Goal: Information Seeking & Learning: Learn about a topic

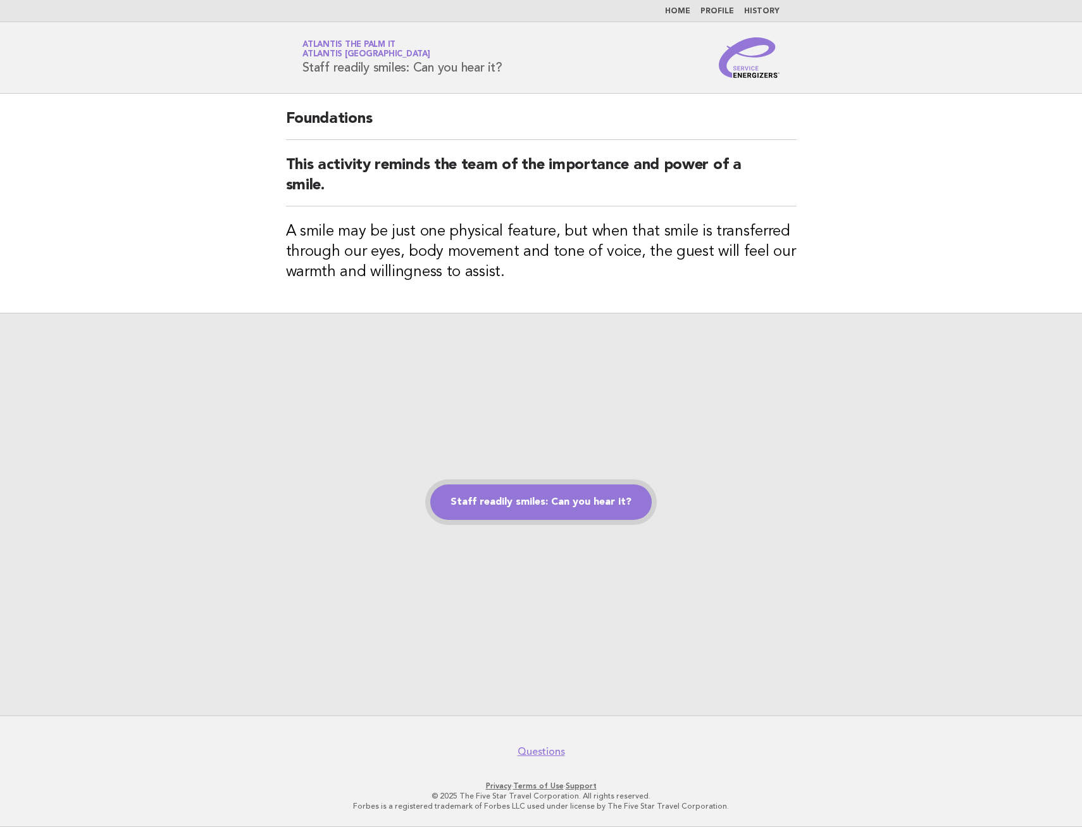
click at [515, 495] on link "Staff readily smiles: Can you hear it?" at bounding box center [541, 501] width 222 height 35
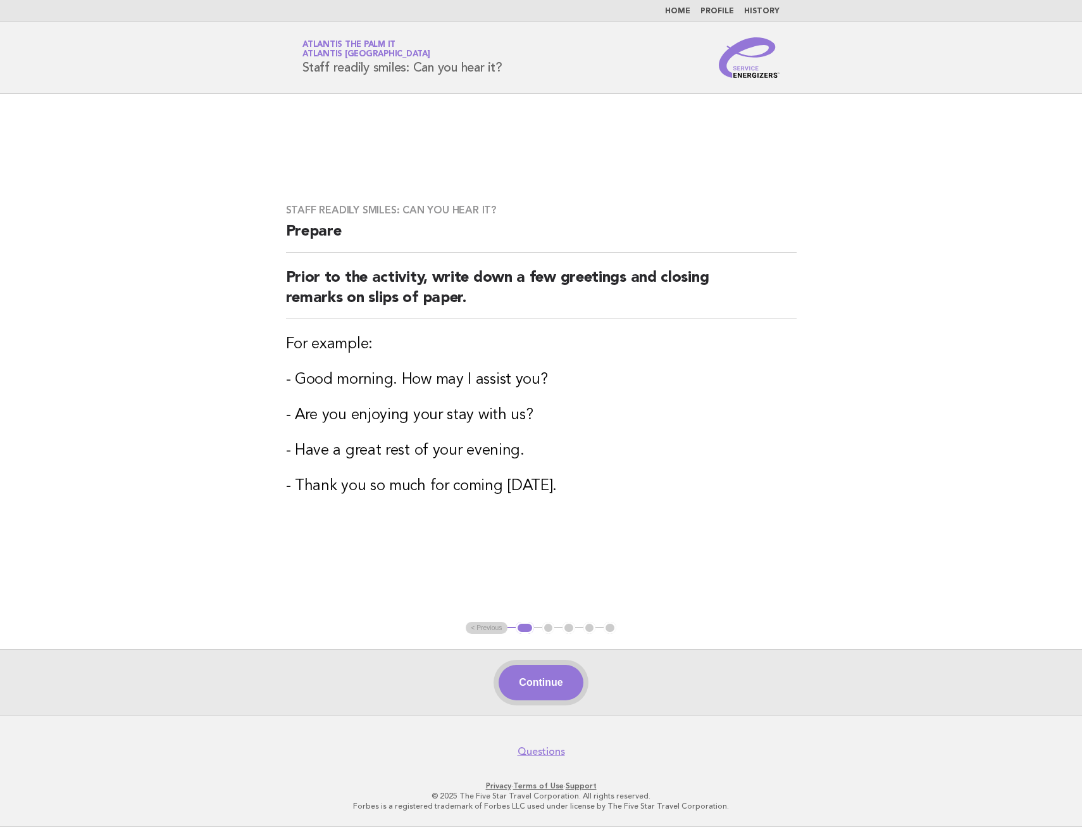
click at [531, 691] on button "Continue" at bounding box center [541, 682] width 84 height 35
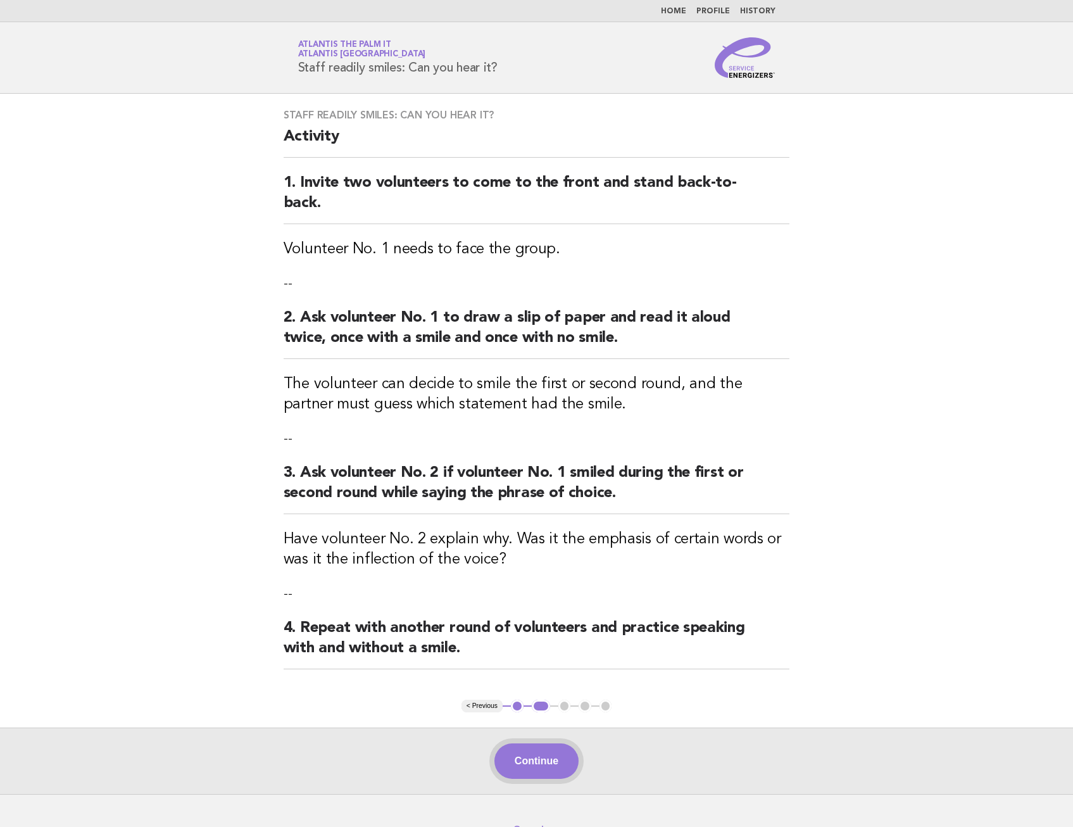
click at [537, 759] on button "Continue" at bounding box center [536, 760] width 84 height 35
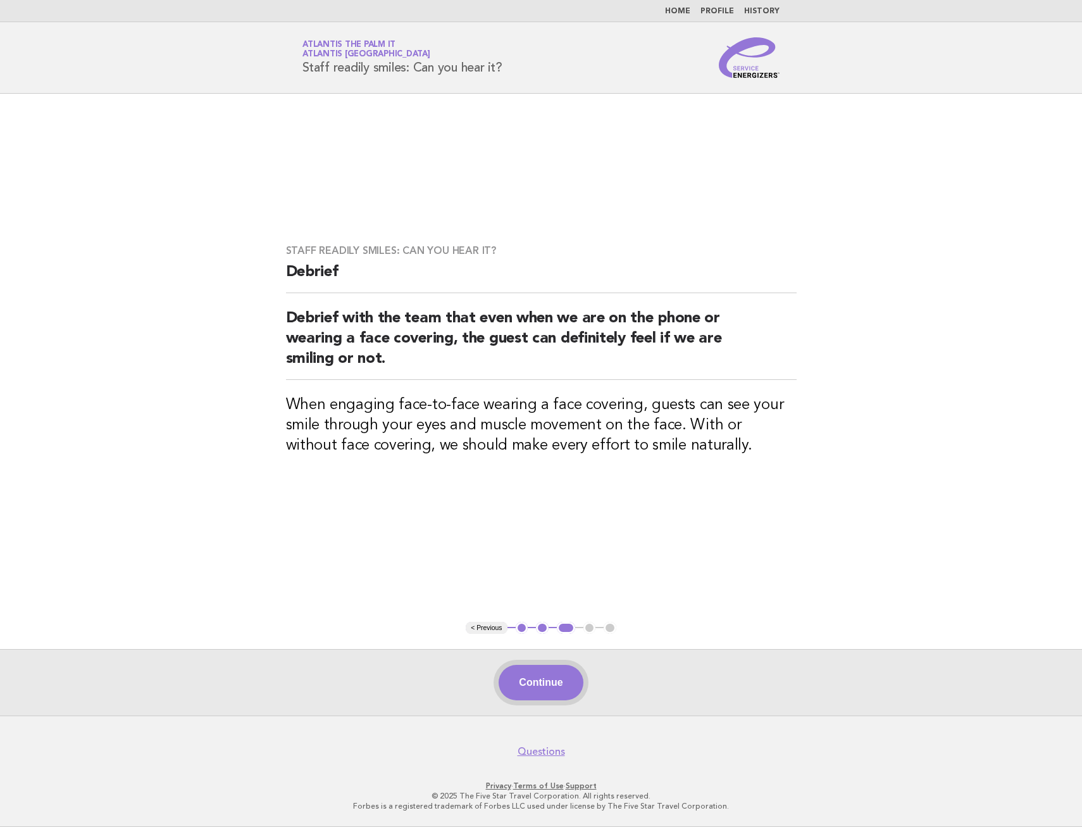
click at [538, 680] on button "Continue" at bounding box center [541, 682] width 84 height 35
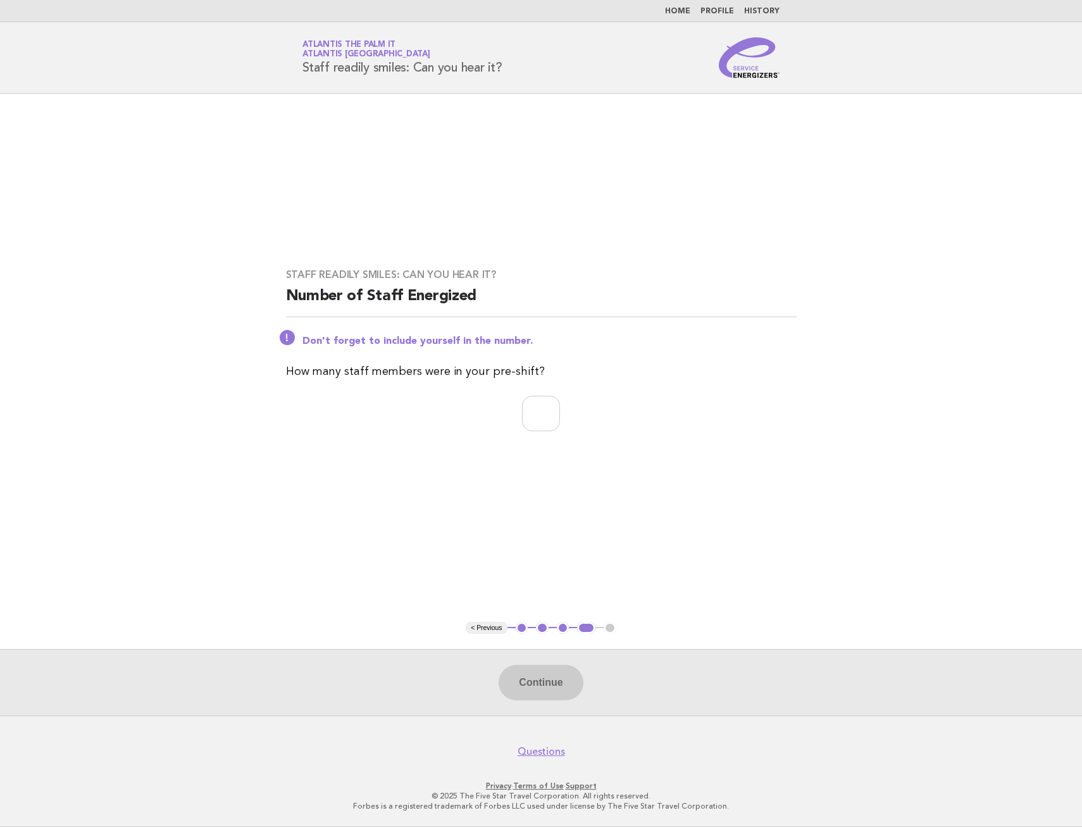
click at [550, 689] on div "Continue" at bounding box center [541, 682] width 1082 height 66
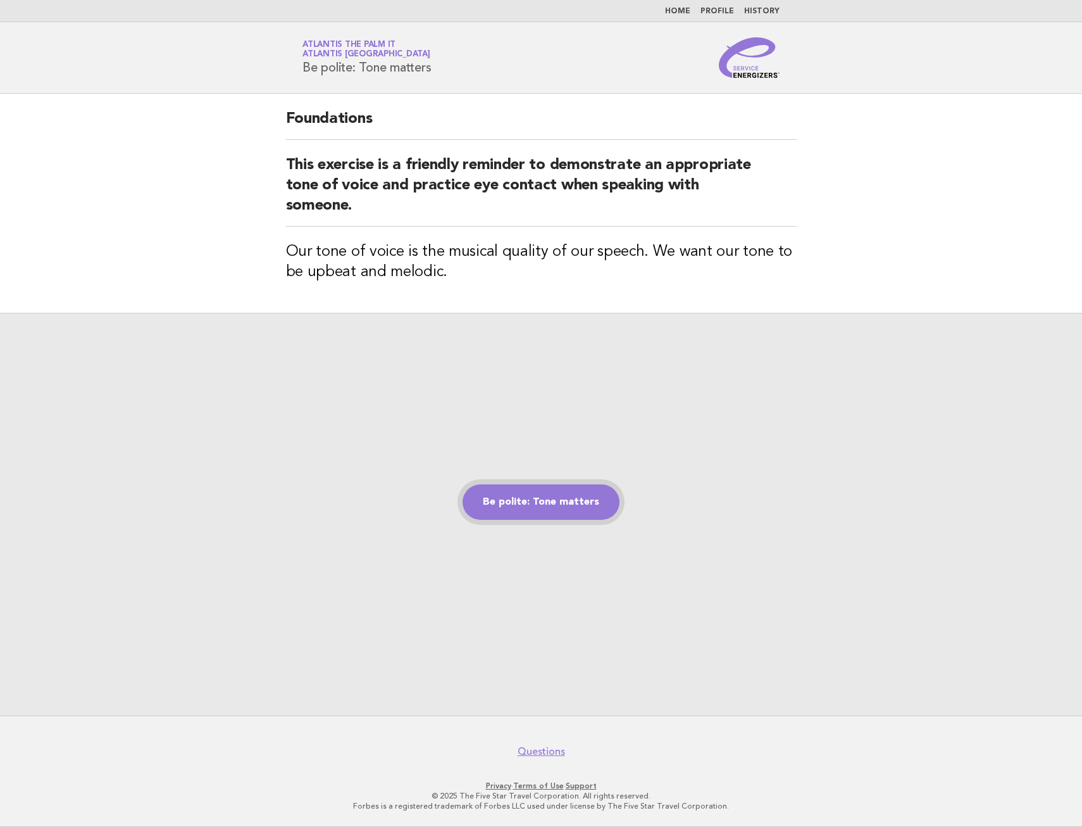
click at [519, 499] on link "Be polite: Tone matters" at bounding box center [541, 501] width 157 height 35
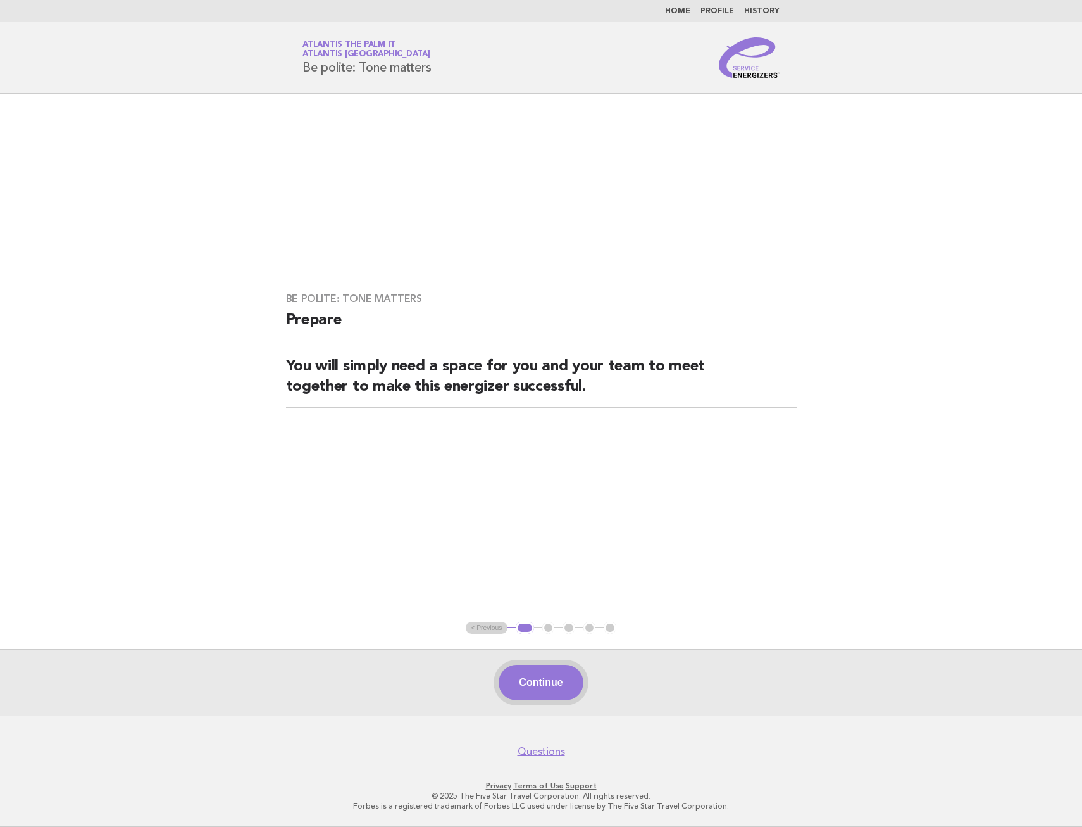
click at [565, 684] on button "Continue" at bounding box center [541, 682] width 84 height 35
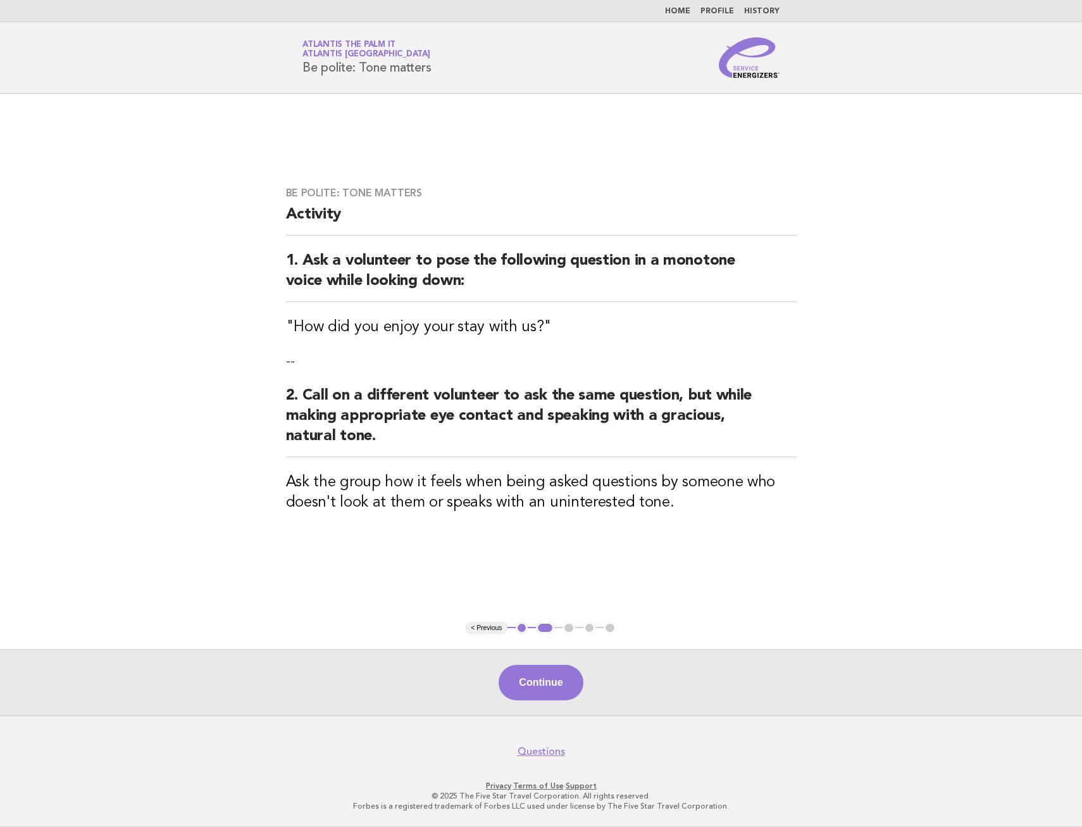
click at [565, 684] on button "Continue" at bounding box center [541, 682] width 84 height 35
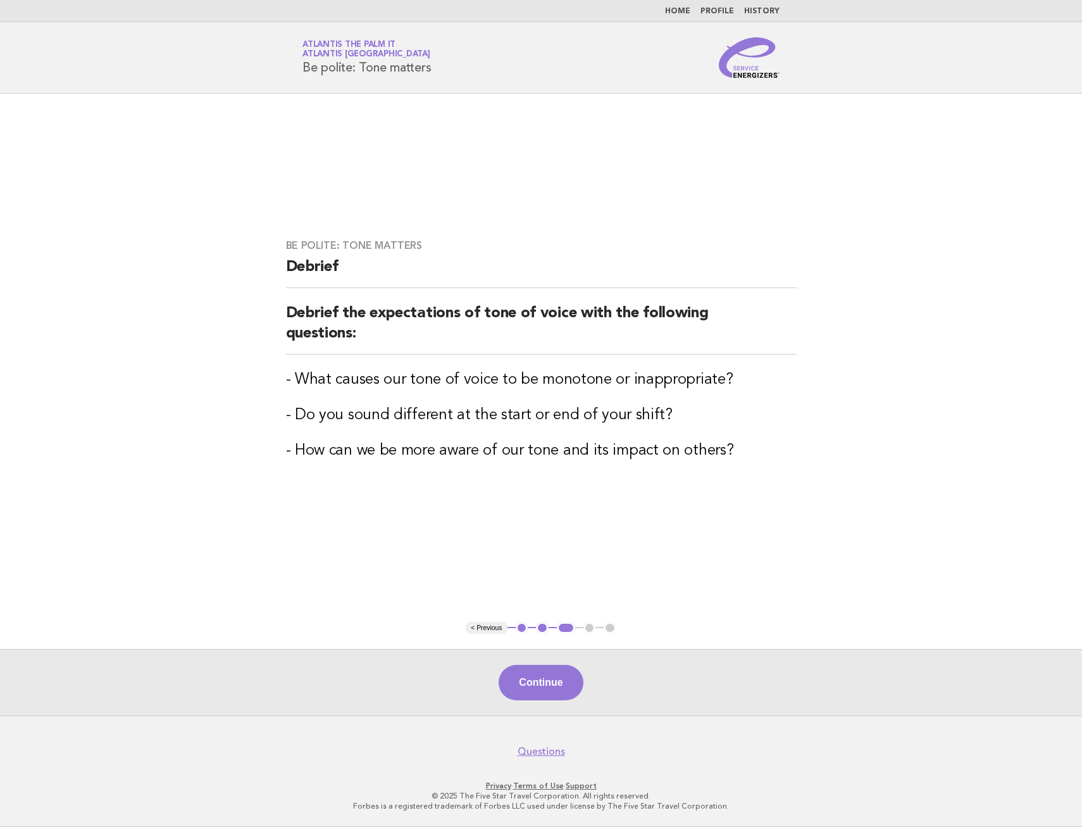
click at [565, 684] on button "Continue" at bounding box center [541, 682] width 84 height 35
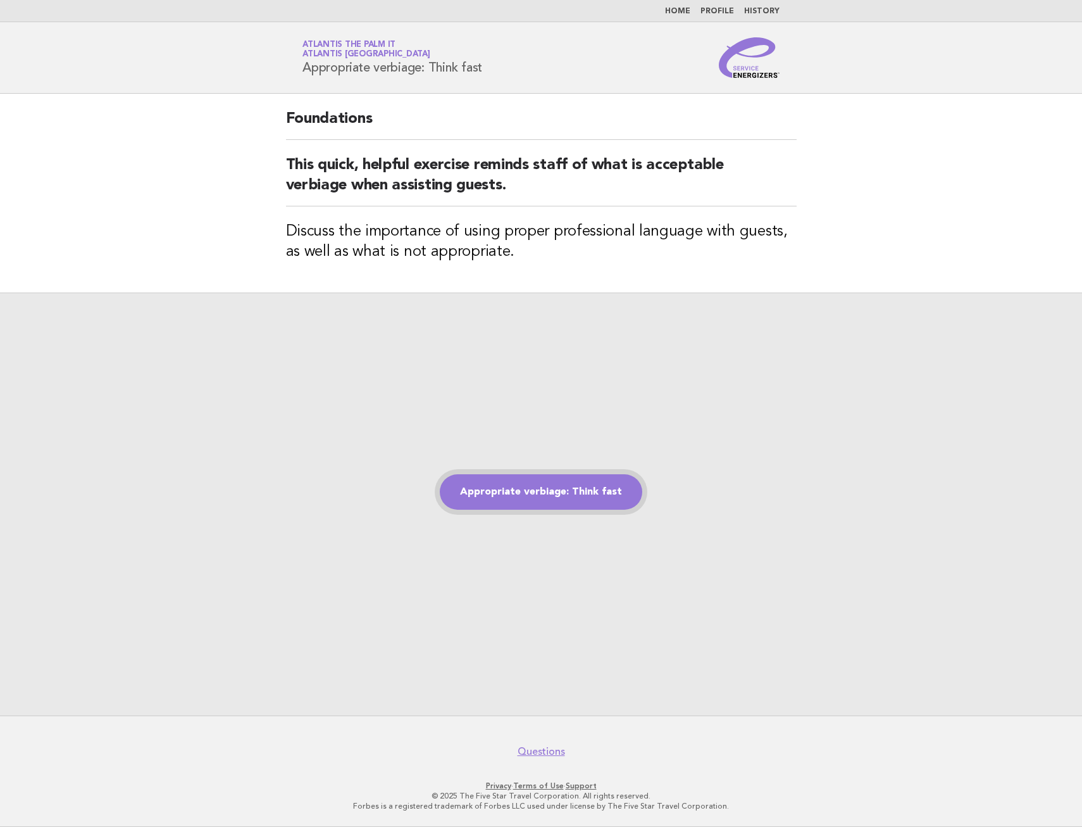
click at [552, 490] on link "Appropriate verbiage: Think fast" at bounding box center [541, 491] width 203 height 35
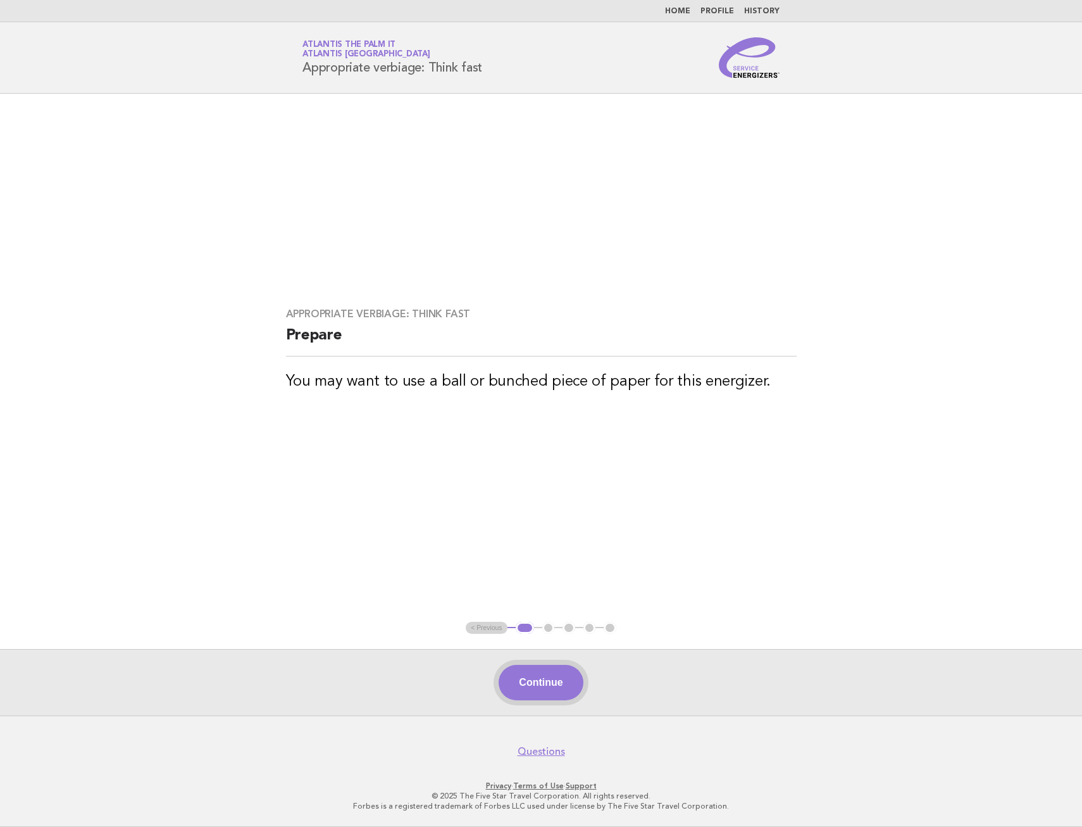
click at [528, 684] on button "Continue" at bounding box center [541, 682] width 84 height 35
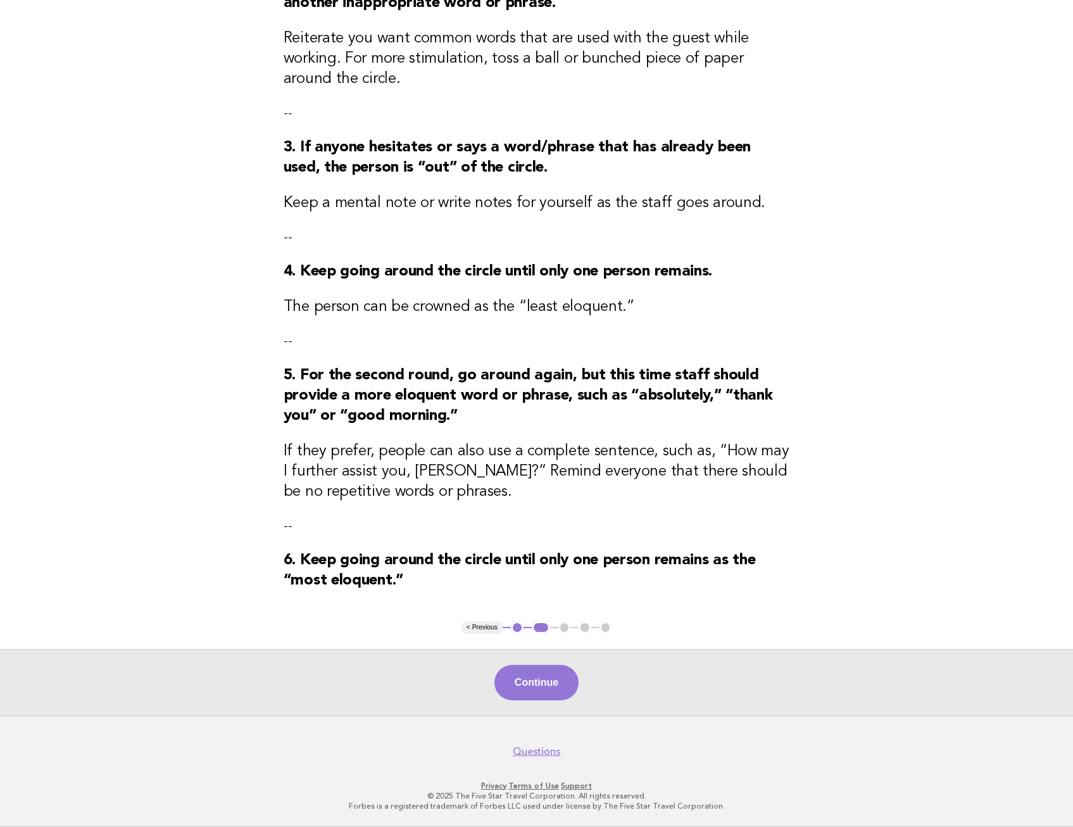
scroll to position [330, 0]
click at [544, 678] on button "Continue" at bounding box center [536, 682] width 84 height 35
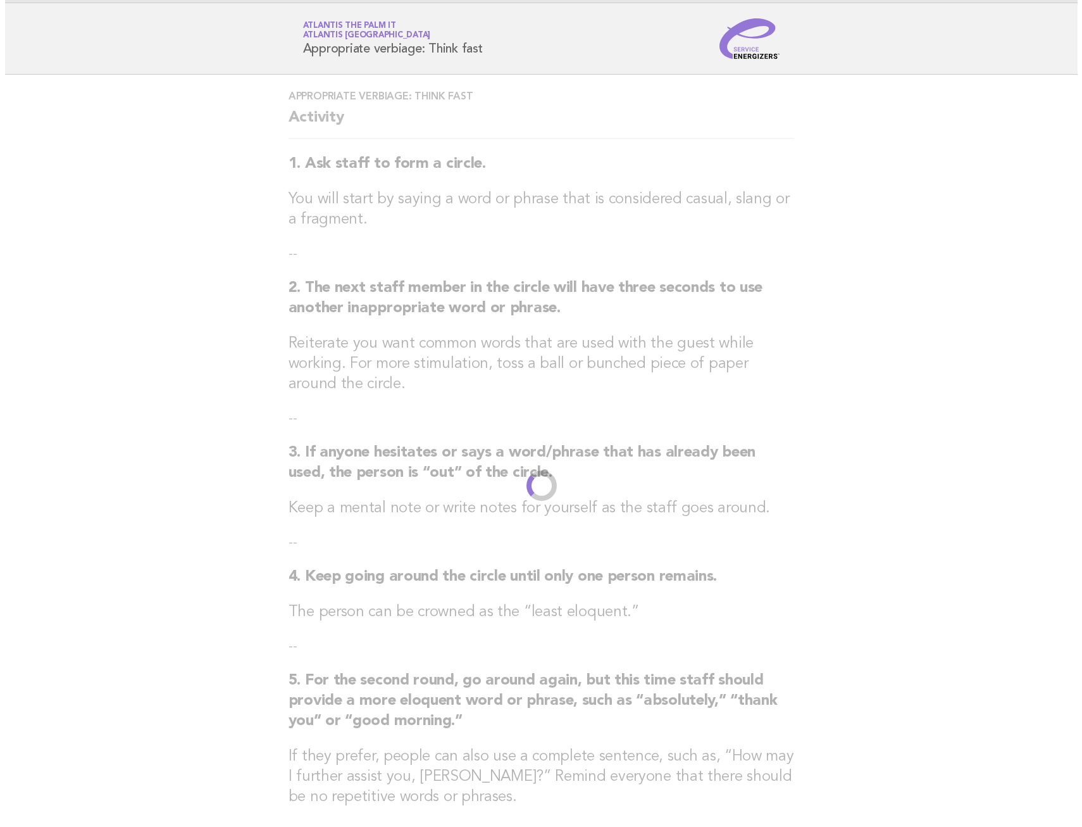
scroll to position [0, 0]
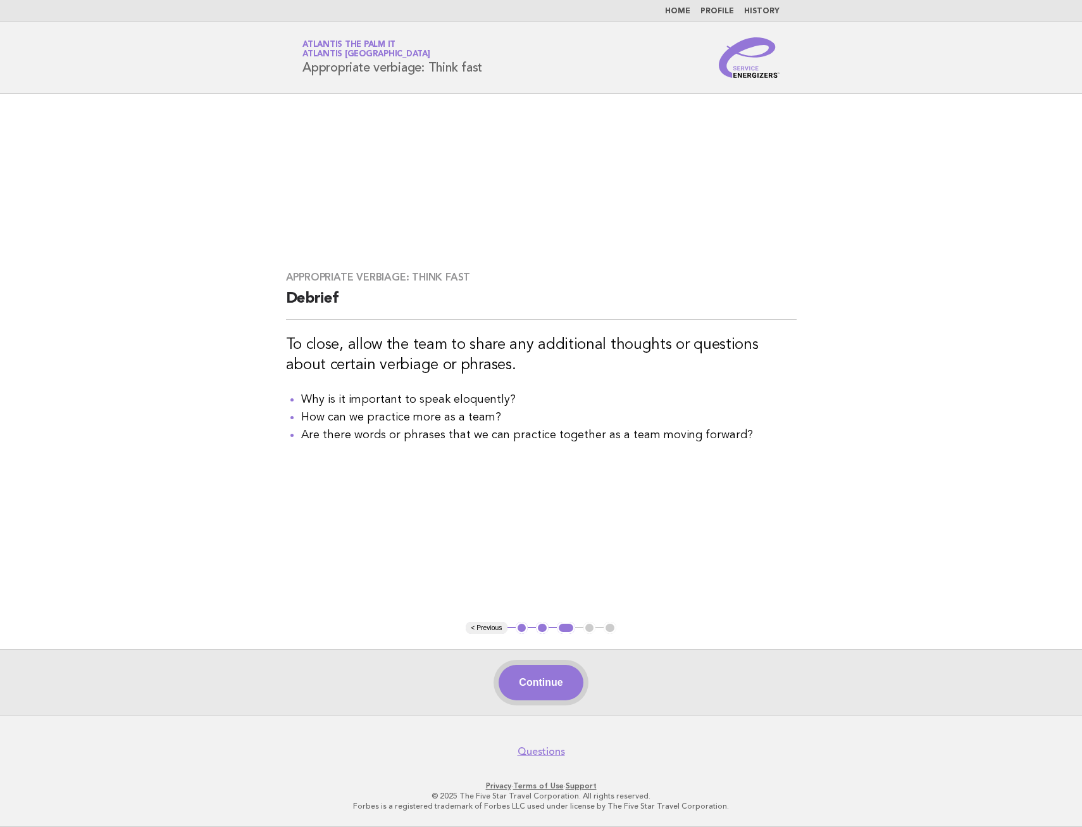
click at [527, 692] on button "Continue" at bounding box center [541, 682] width 84 height 35
